Goal: Navigation & Orientation: Find specific page/section

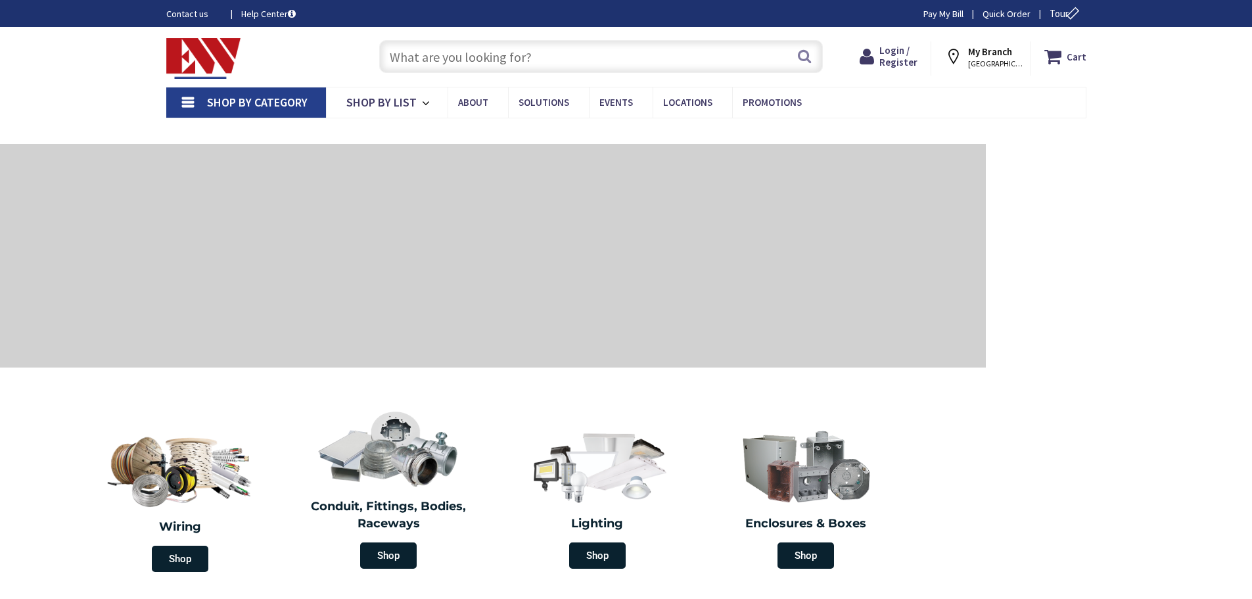
type input "[DEMOGRAPHIC_DATA][STREET_ADDRESS]"
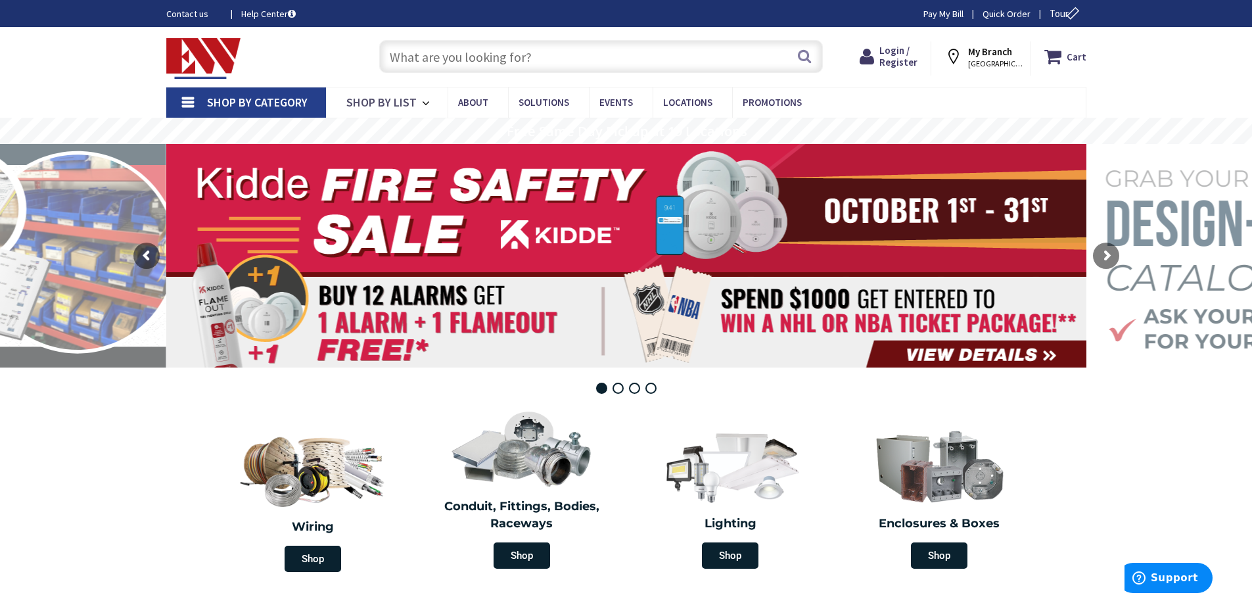
click at [379, 102] on span "Shop By List" at bounding box center [381, 102] width 70 height 15
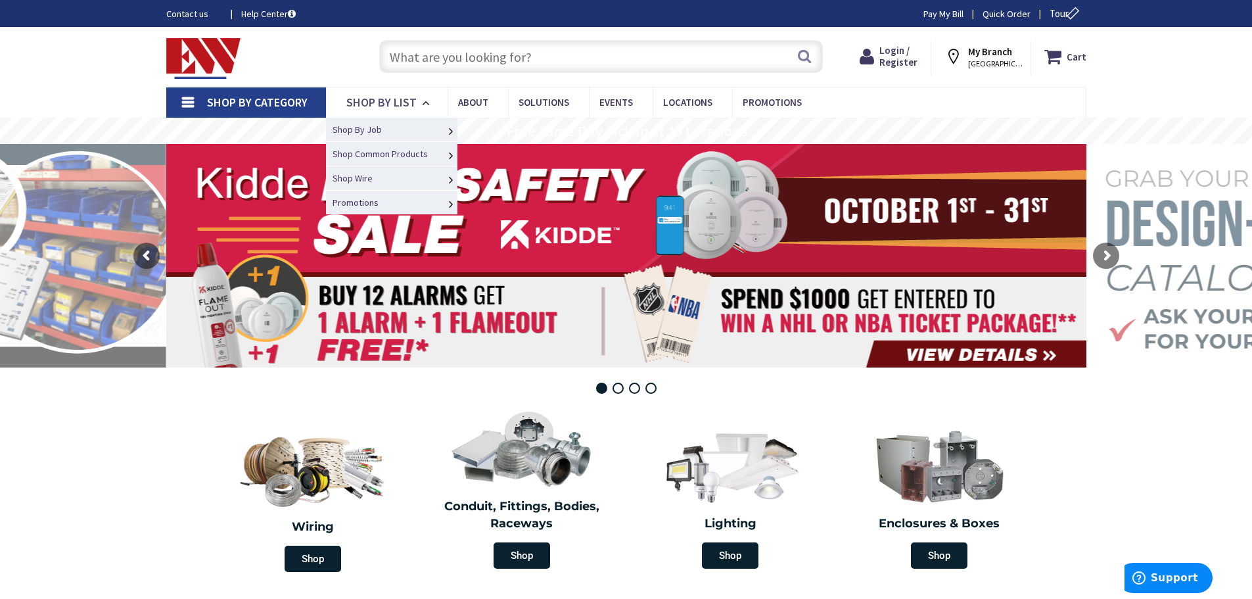
click at [379, 102] on span "Shop By List" at bounding box center [381, 102] width 70 height 15
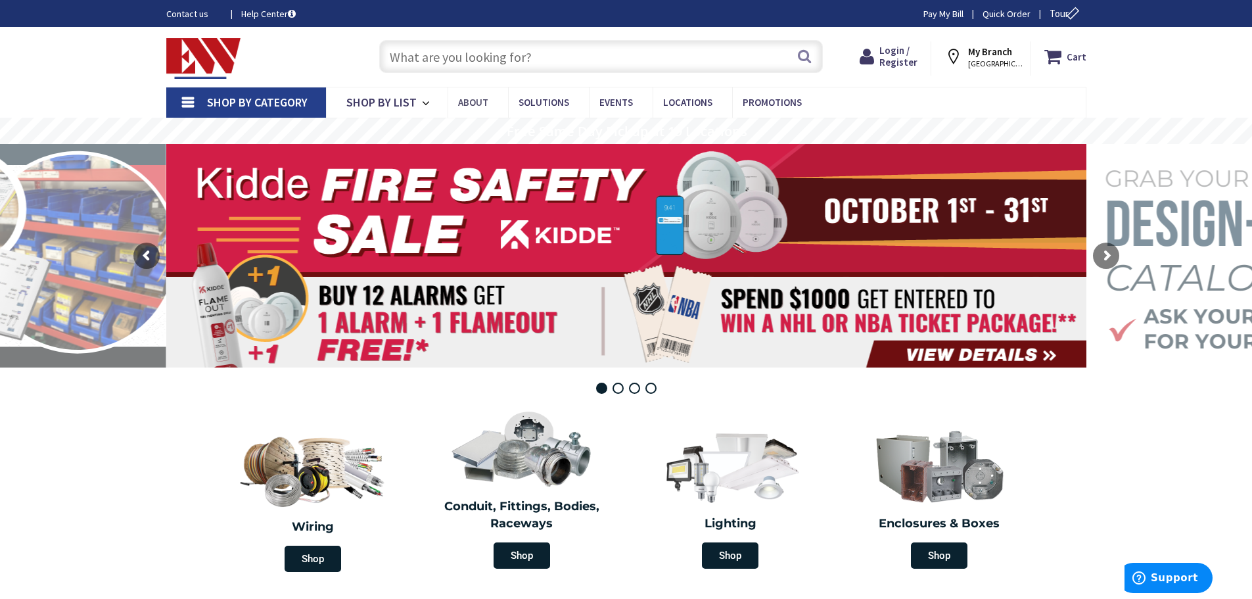
click at [472, 97] on span "About" at bounding box center [473, 102] width 30 height 12
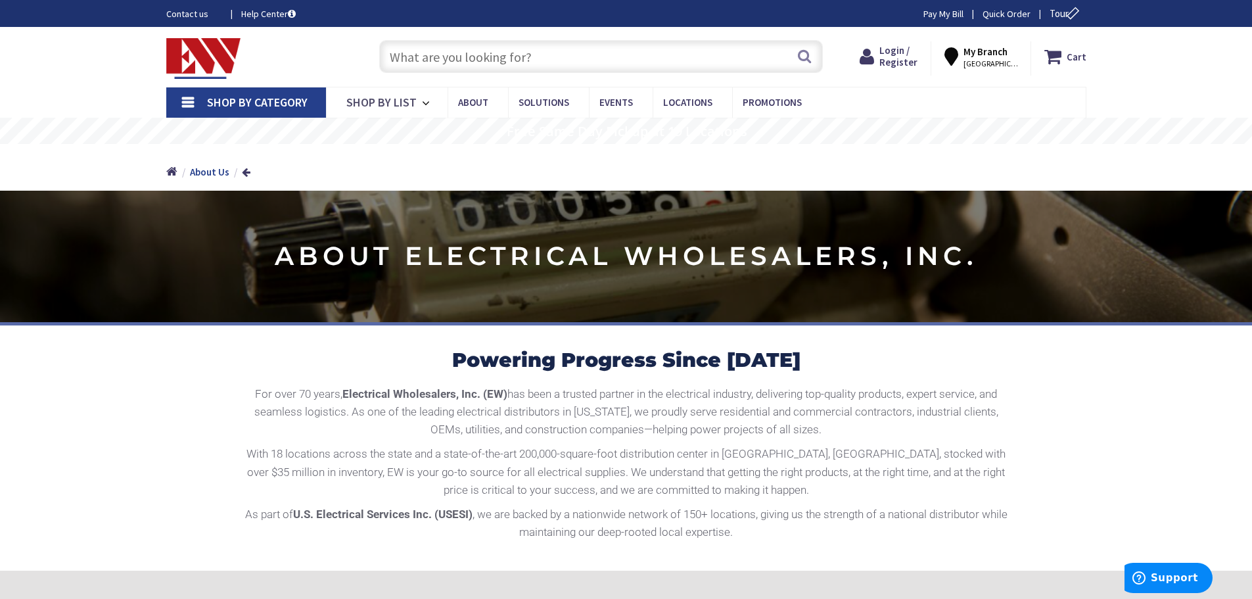
click at [404, 106] on span "Shop By List" at bounding box center [381, 102] width 70 height 15
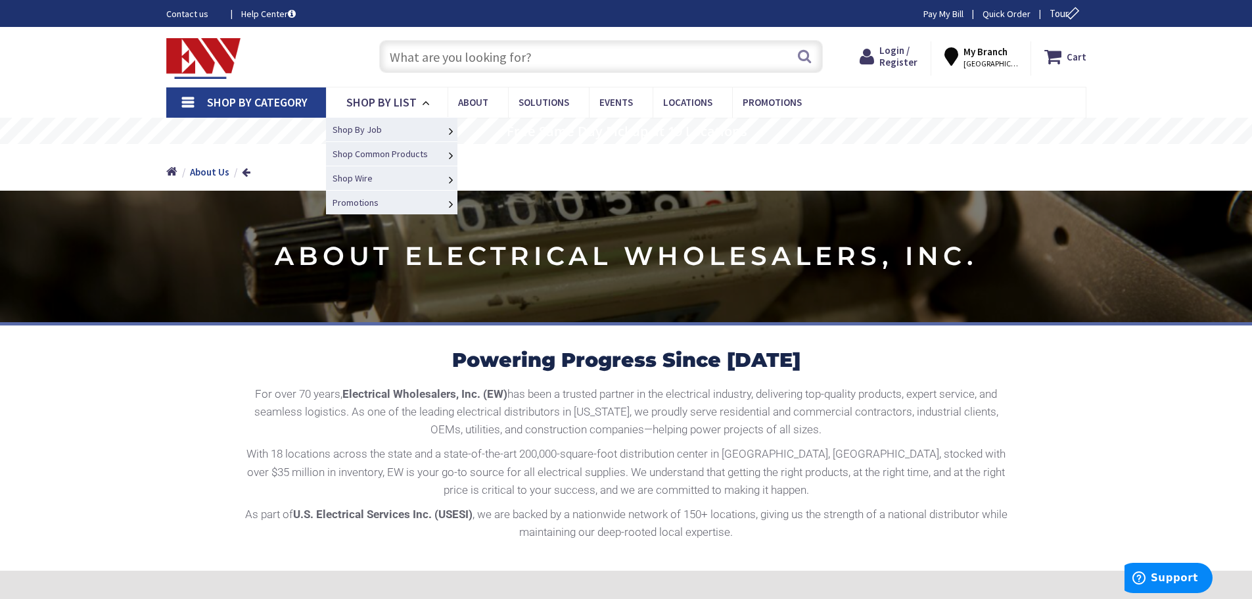
click at [0, 0] on link "Commercial" at bounding box center [0, 0] width 0 height 0
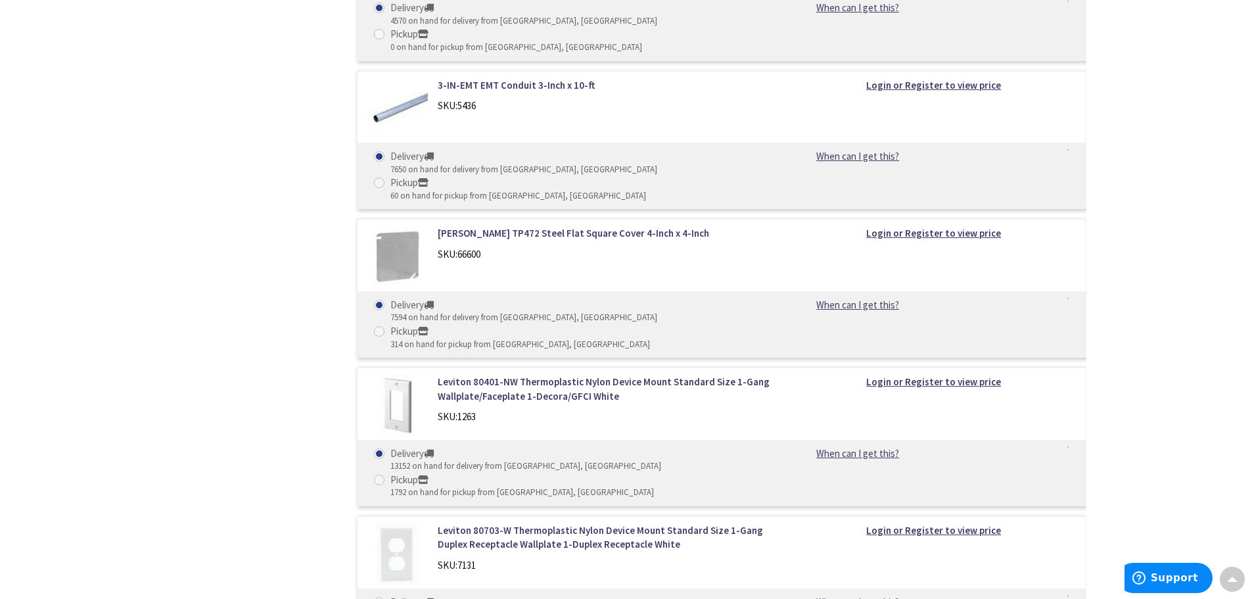
scroll to position [3678, 0]
